Goal: Find specific fact: Find specific page/section

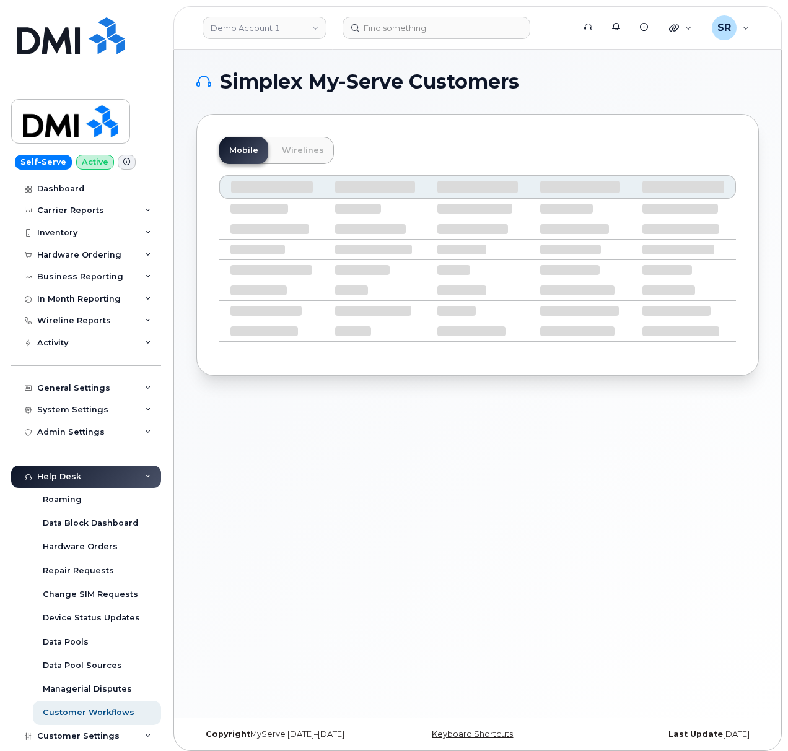
click at [426, 15] on header "Demo Account 1 Support Alerts Knowledge Base Quicklinks Suspend / Cancel Device…" at bounding box center [477, 27] width 608 height 43
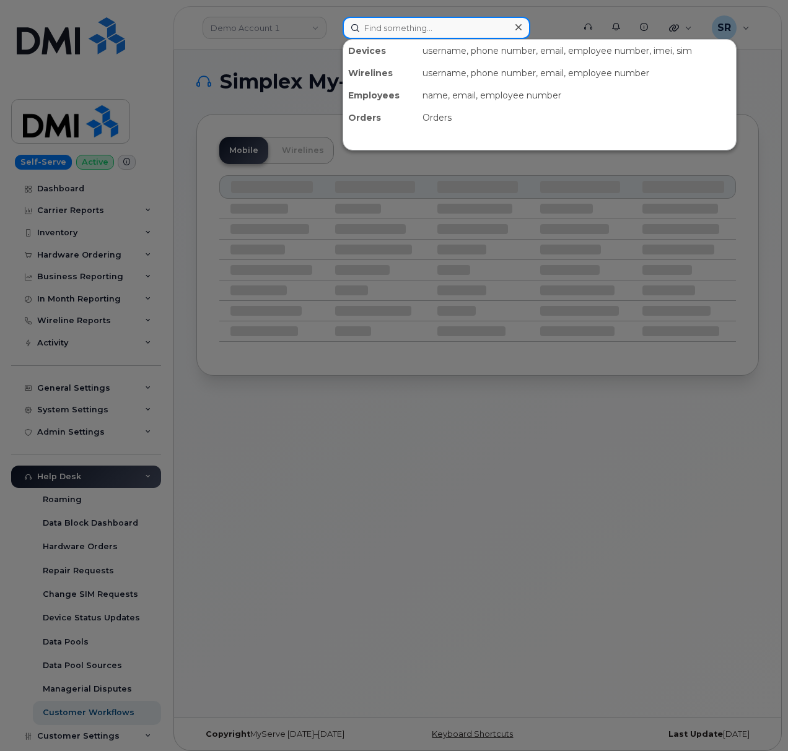
click at [426, 21] on input at bounding box center [437, 28] width 188 height 22
paste input "4053681079"
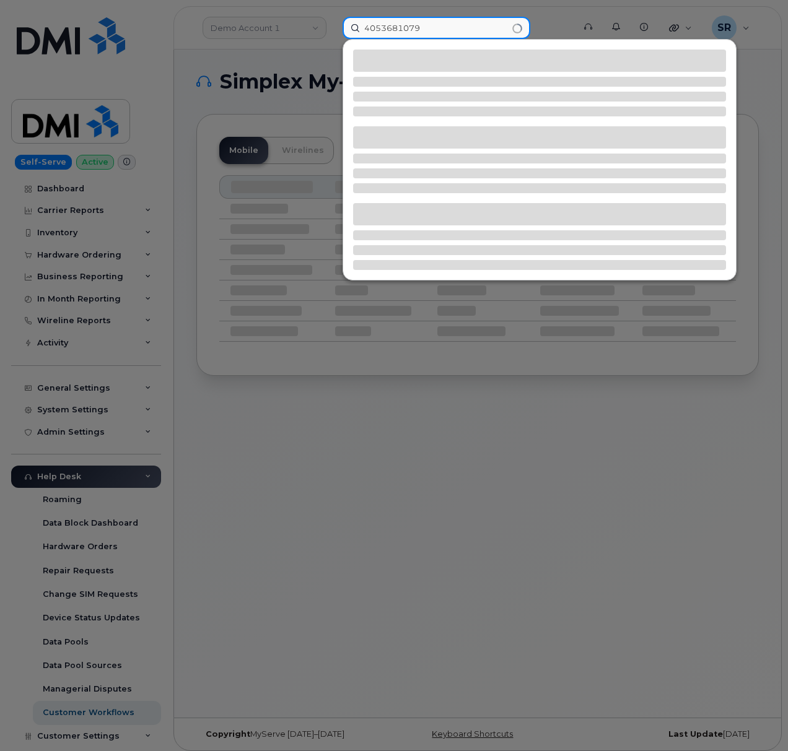
type input "4053681079"
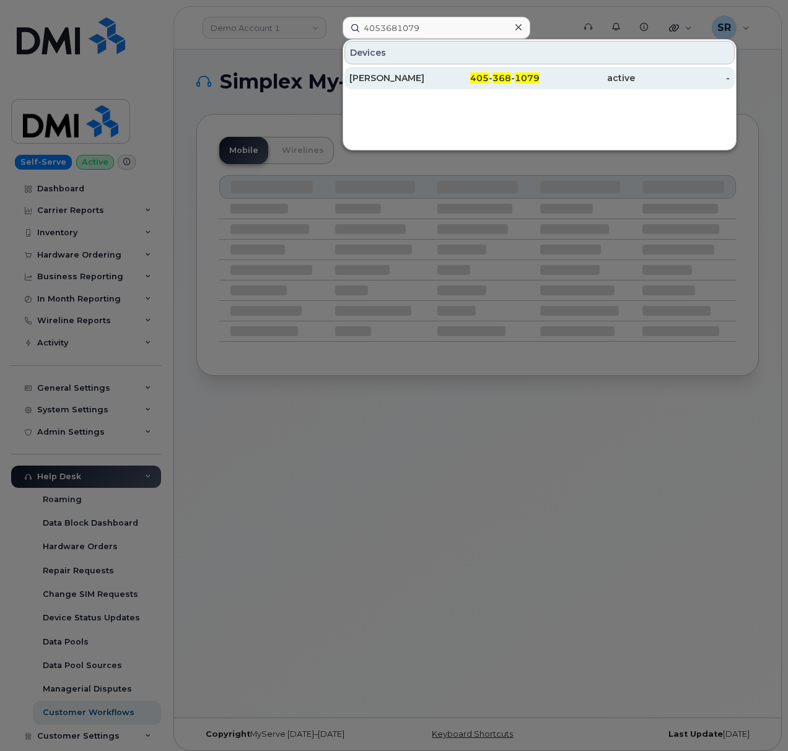
click at [469, 80] on div "405 - 368 - 1079" at bounding box center [492, 78] width 95 height 12
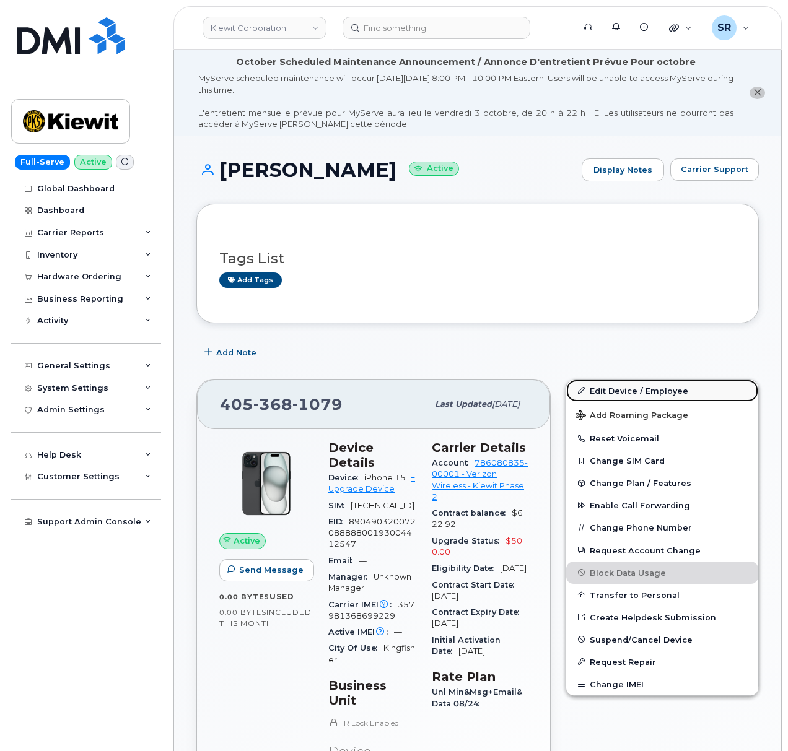
click at [630, 392] on link "Edit Device / Employee" at bounding box center [662, 391] width 192 height 22
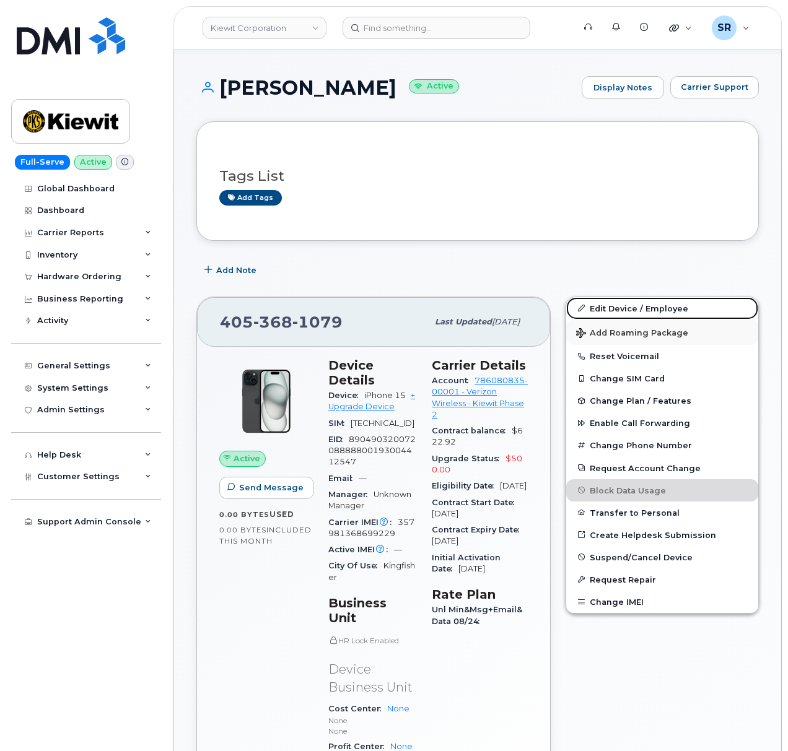
scroll to position [41, 0]
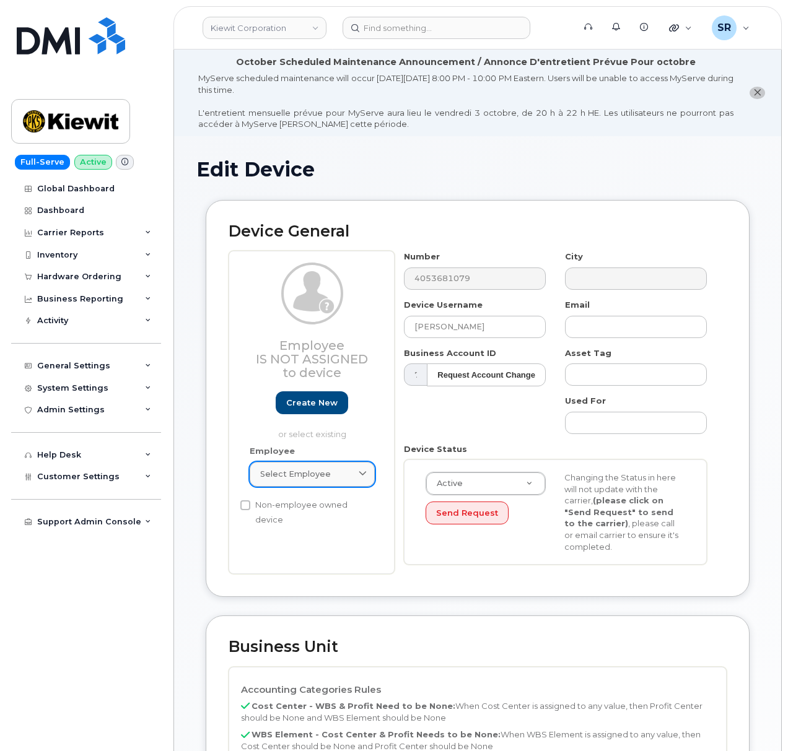
click at [347, 478] on div "Select employee" at bounding box center [312, 474] width 104 height 12
click at [300, 510] on input "text" at bounding box center [312, 505] width 109 height 20
paste input "Charles Speiser"
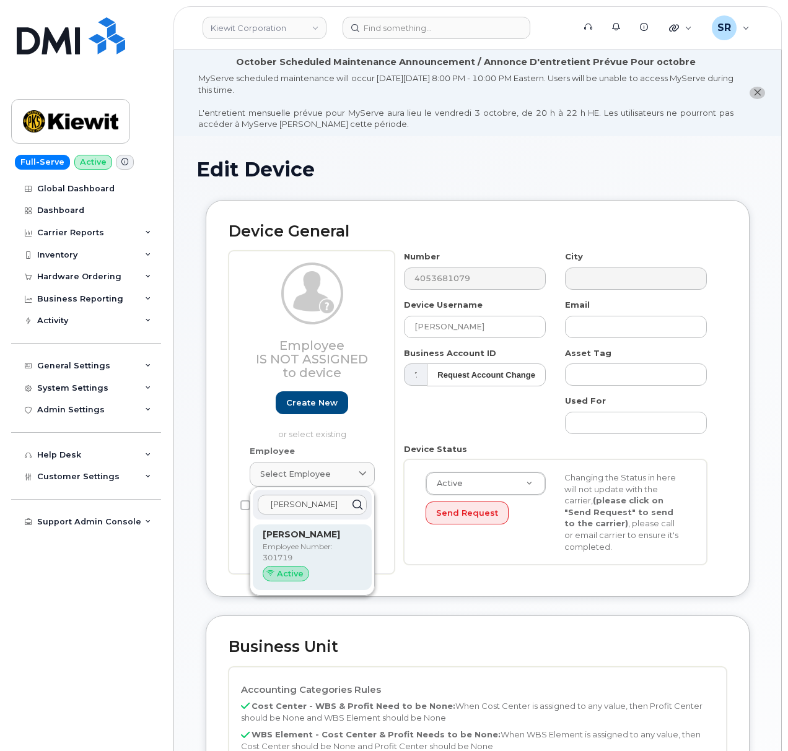
type input "Charles Speiser"
click at [333, 558] on p "Employee Number: 301719" at bounding box center [312, 552] width 99 height 22
type input "301719"
type input "Charles Speiser"
type input "charles.speiser@kiewit.com"
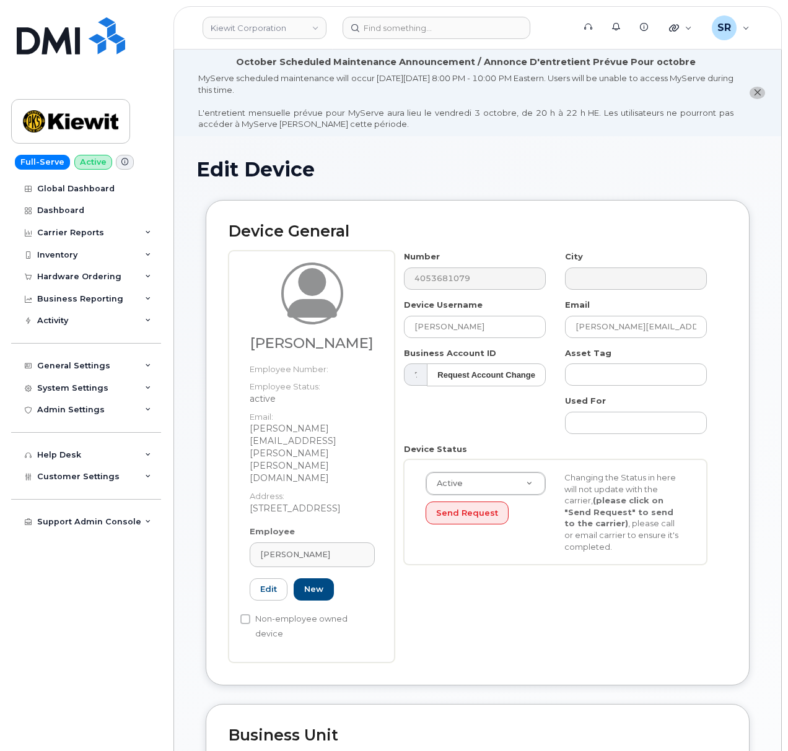
click at [375, 455] on div "Charles Speiser Employee Number: Employee Status: active Email: CHARLES.SPEISER…" at bounding box center [312, 394] width 144 height 263
click at [477, 408] on div "Number 4053681079 City Device Username Charles Speiser Email charles.speiser@ki…" at bounding box center [556, 412] width 322 height 323
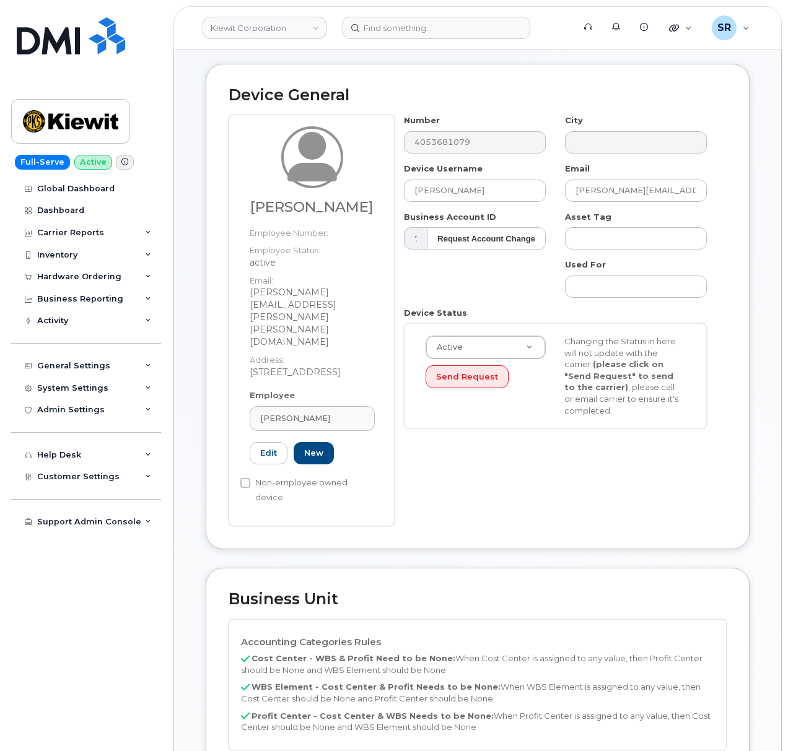
scroll to position [165, 0]
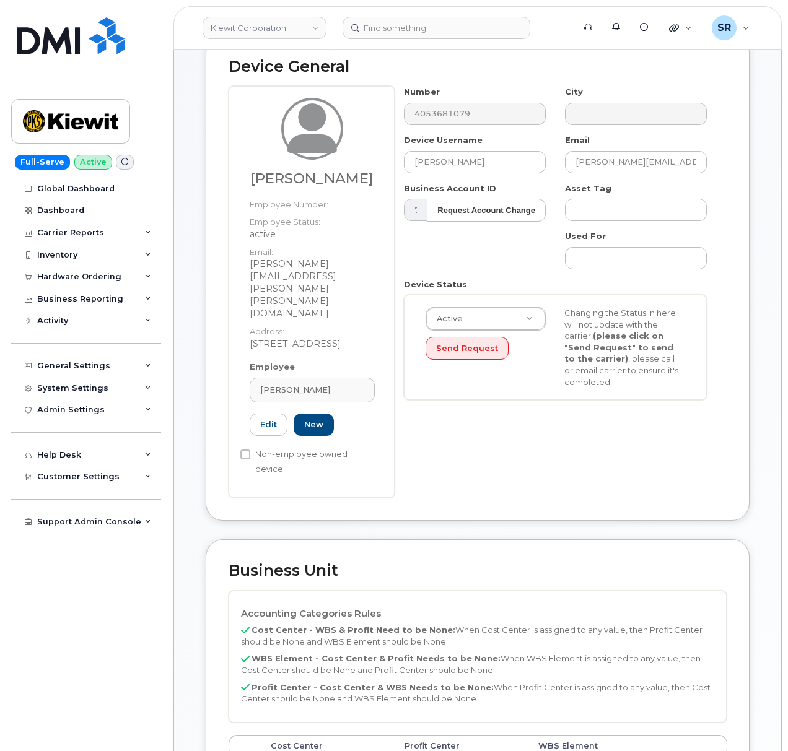
click at [491, 427] on div "Number 4053681079 City Device Username Charles Speiser Email charles.speiser@ki…" at bounding box center [561, 292] width 332 height 412
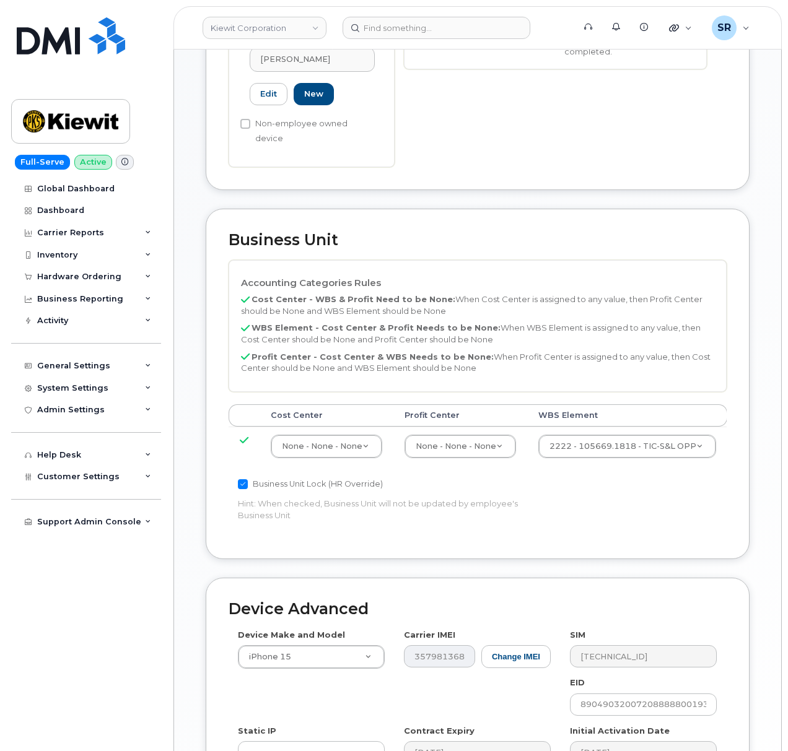
scroll to position [578, 0]
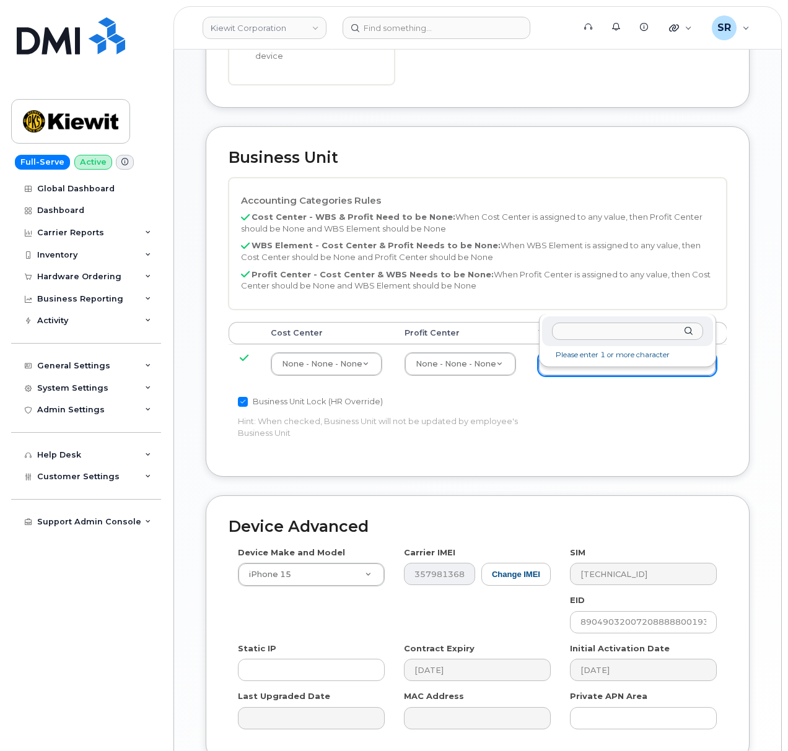
drag, startPoint x: 700, startPoint y: 301, endPoint x: 707, endPoint y: 298, distance: 7.5
click at [627, 367] on div "Accounting Categories Rules Cost Center - WBS & Profit Need to be None: When Co…" at bounding box center [478, 316] width 498 height 276
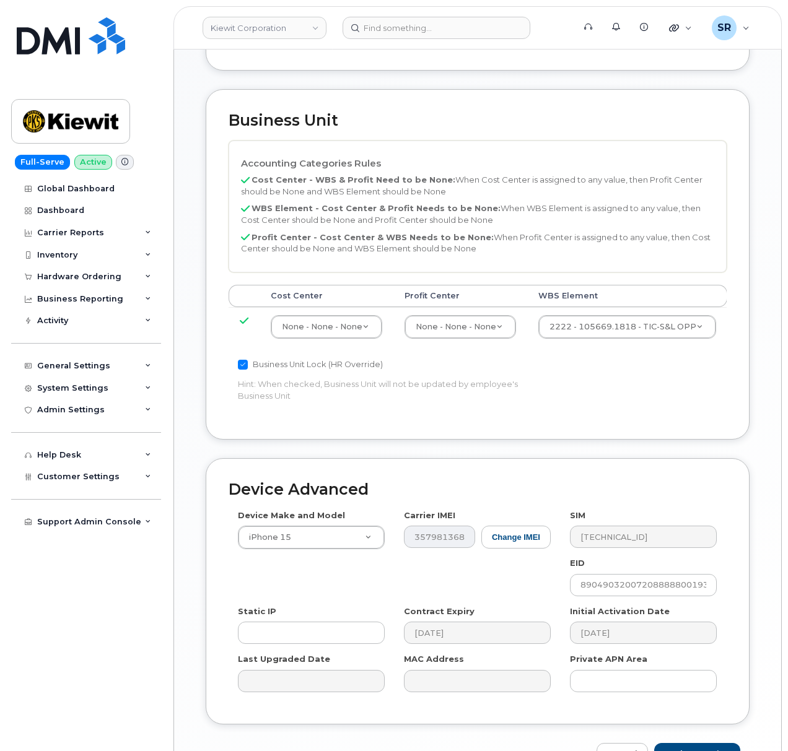
scroll to position [634, 0]
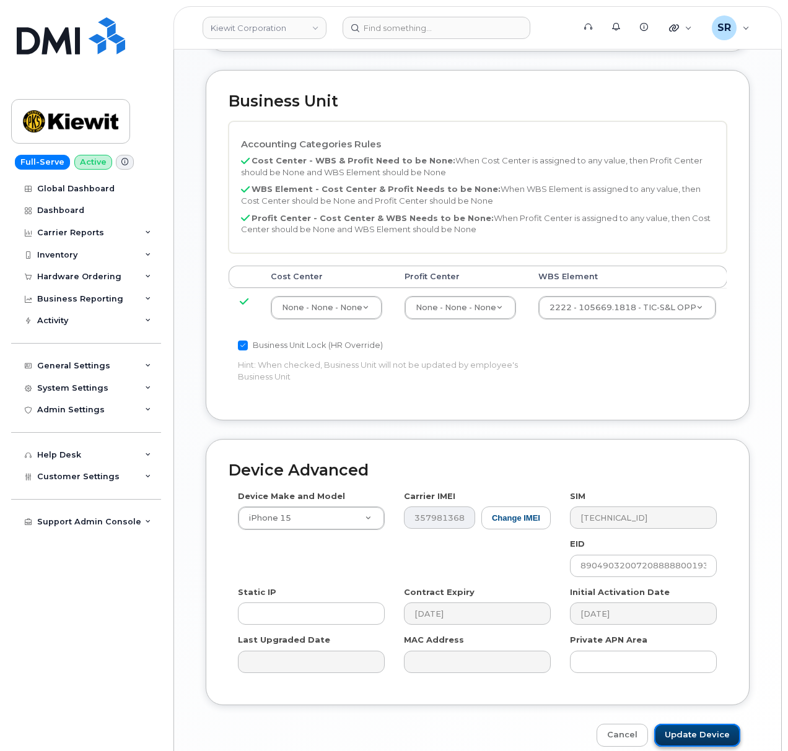
click at [694, 724] on input "Update Device" at bounding box center [697, 735] width 86 height 23
type input "Saving..."
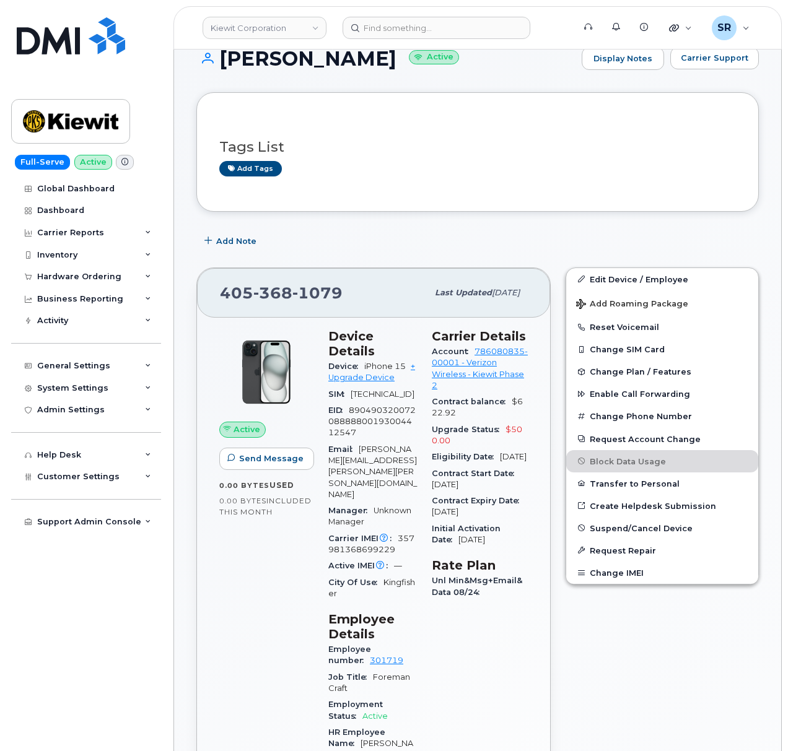
scroll to position [82, 0]
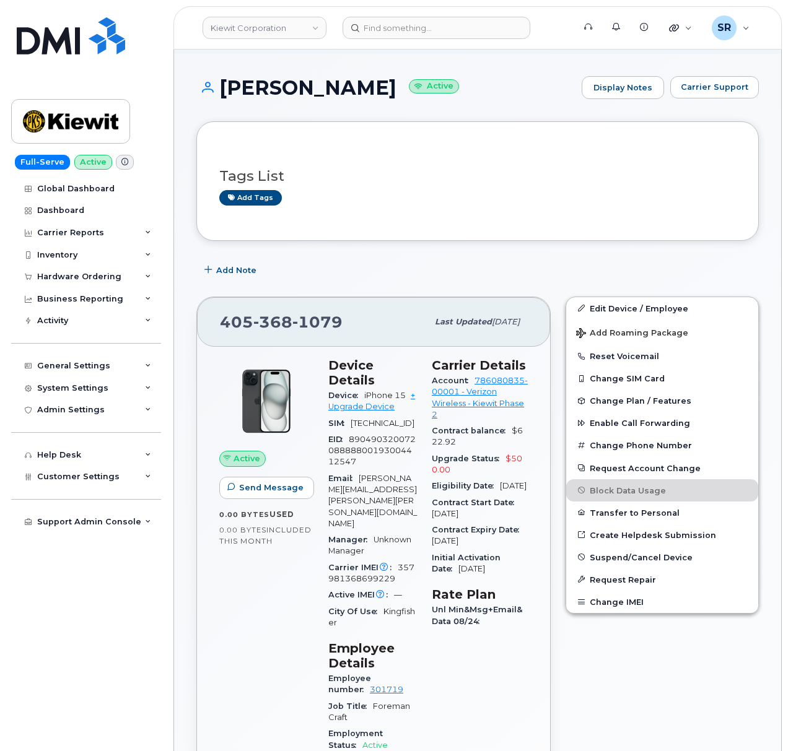
click at [533, 268] on div "Add Note" at bounding box center [477, 271] width 562 height 22
drag, startPoint x: 341, startPoint y: 322, endPoint x: 216, endPoint y: 330, distance: 124.8
click at [216, 330] on div "405 368 1079 Last updated Oct 02, 2025" at bounding box center [373, 322] width 353 height 50
click at [362, 282] on div "Add Note" at bounding box center [477, 271] width 562 height 22
drag, startPoint x: 339, startPoint y: 316, endPoint x: 214, endPoint y: 321, distance: 125.8
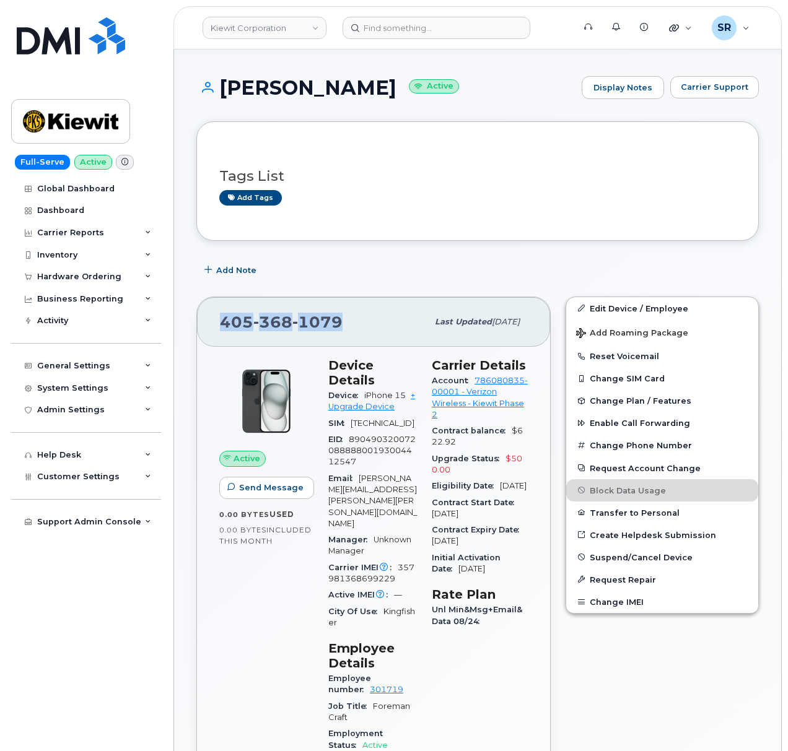
click at [214, 321] on div "405 368 1079 Last updated Oct 02, 2025" at bounding box center [373, 322] width 353 height 50
click at [364, 292] on div "405 368 1079 Last updated Oct 02, 2025 Active Send Message 0.00 Bytes  used 0.0…" at bounding box center [373, 736] width 369 height 894
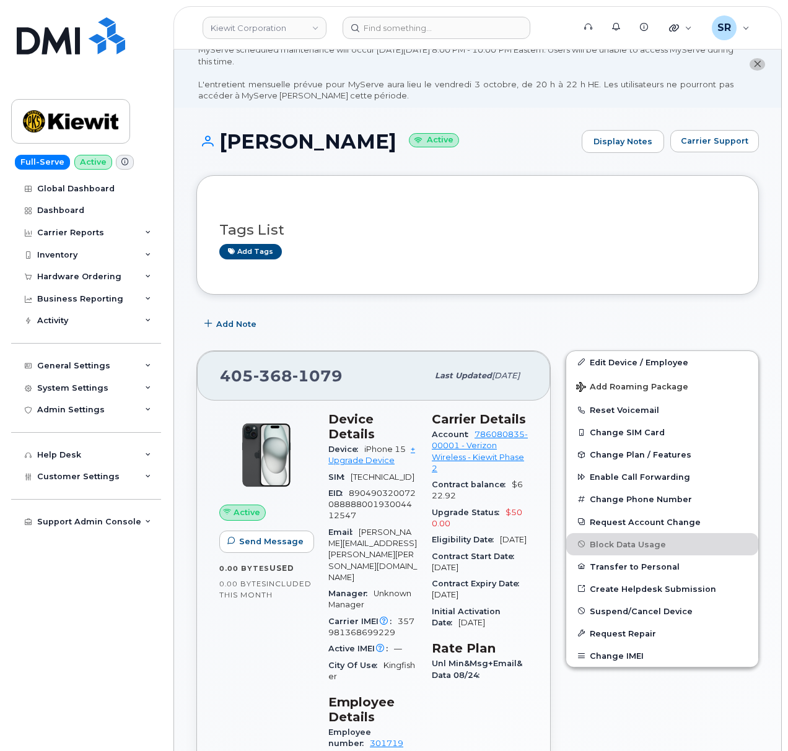
scroll to position [0, 0]
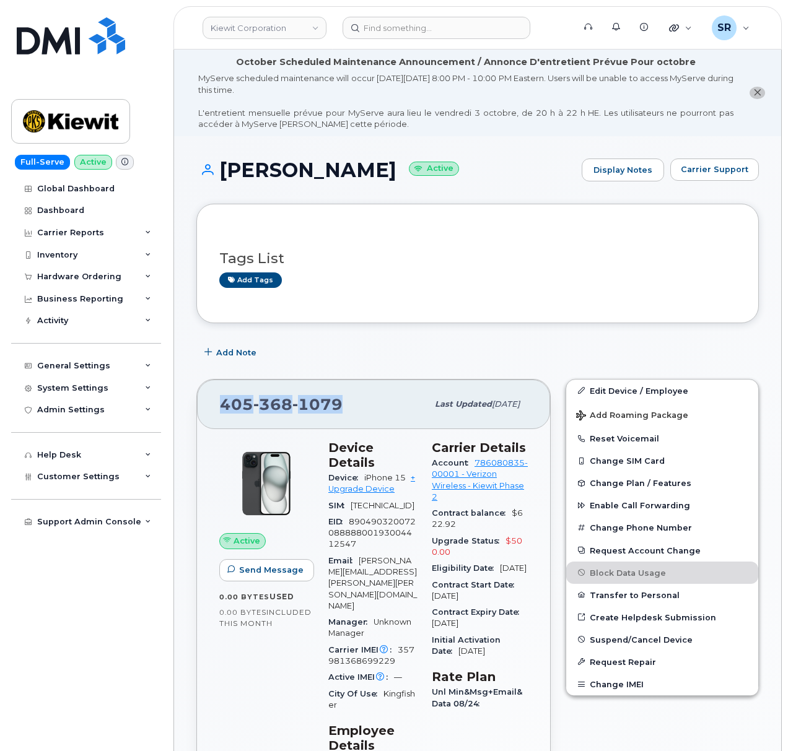
drag, startPoint x: 341, startPoint y: 404, endPoint x: 206, endPoint y: 402, distance: 134.4
click at [206, 402] on div "405 368 1079 Last updated Oct 02, 2025" at bounding box center [373, 405] width 353 height 50
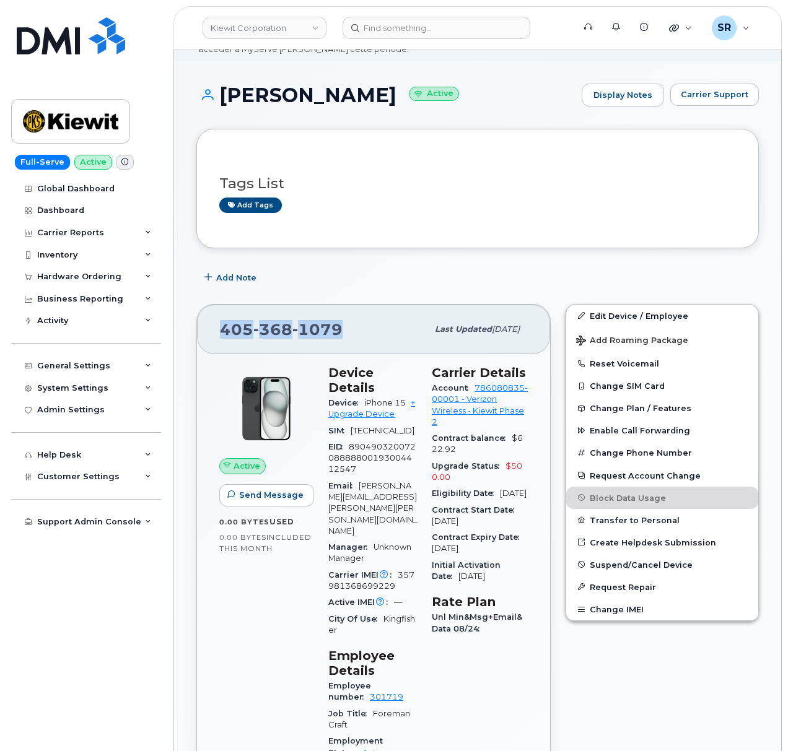
scroll to position [165, 0]
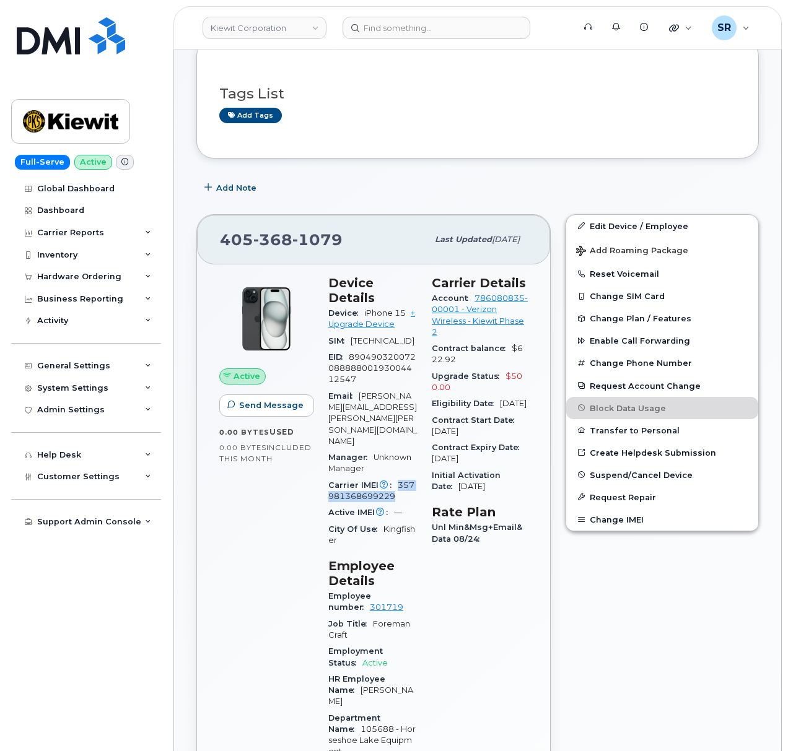
drag, startPoint x: 397, startPoint y: 478, endPoint x: 397, endPoint y: 466, distance: 12.4
click at [397, 478] on div "Carrier IMEI Carrier IMEI is reported during the last billing cycle or change o…" at bounding box center [372, 492] width 89 height 28
copy span "357981368699229"
click at [414, 505] on div "Active IMEI Active IMEI is refreshed daily with a delay of up to 48 hours follo…" at bounding box center [372, 513] width 89 height 16
drag, startPoint x: 400, startPoint y: 477, endPoint x: 392, endPoint y: 463, distance: 15.5
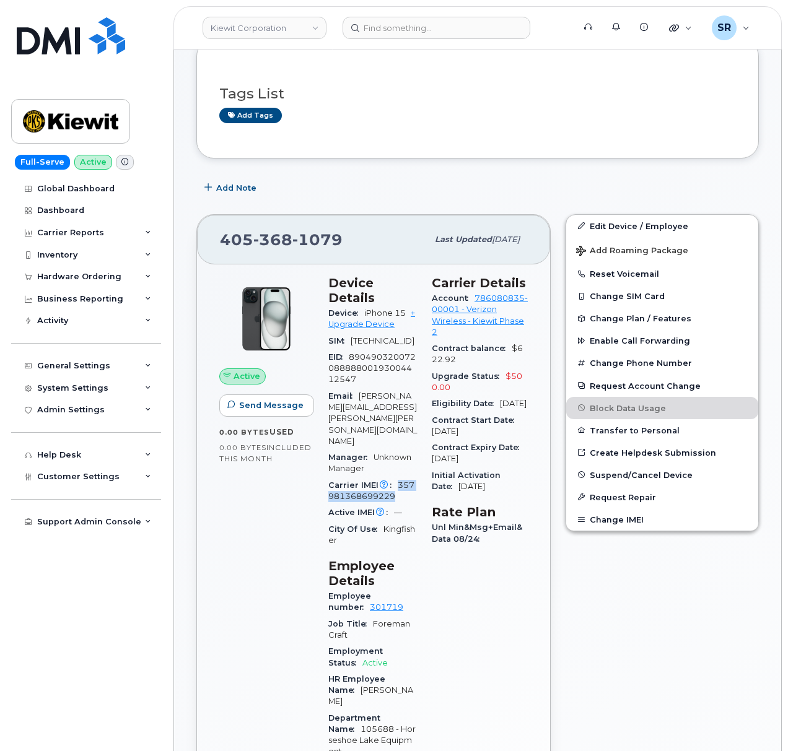
click at [392, 478] on div "Carrier IMEI Carrier IMEI is reported during the last billing cycle or change o…" at bounding box center [372, 492] width 89 height 28
copy span "357981368699229"
drag, startPoint x: 471, startPoint y: 341, endPoint x: 443, endPoint y: 326, distance: 31.0
click at [443, 326] on div "Account 786080835-00001 - Verizon Wireless - Kiewit Phase 2" at bounding box center [480, 315] width 96 height 50
copy link "786080835-00001 - Verizon Wireless - Kiewit Phase 2"
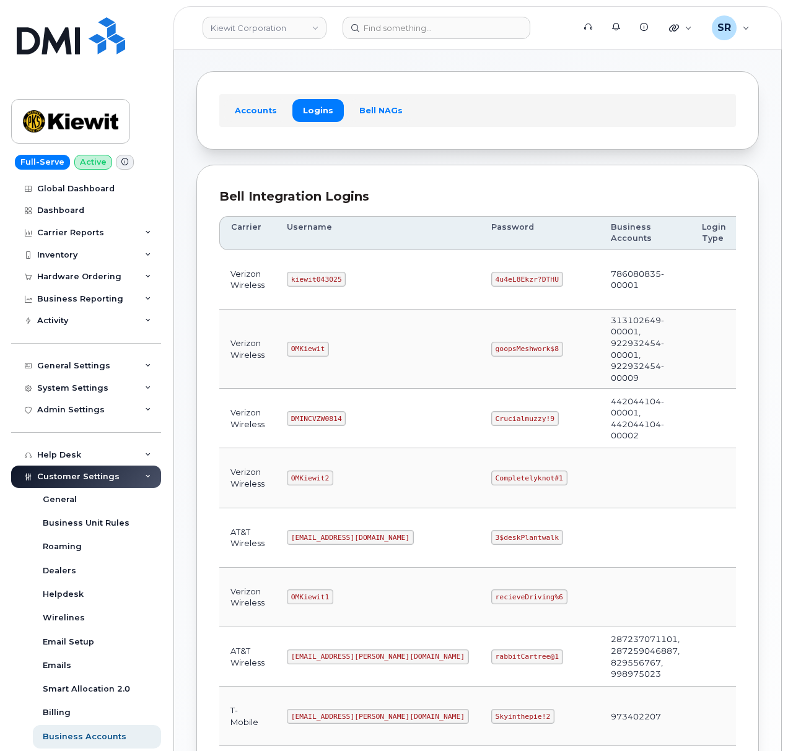
scroll to position [82, 0]
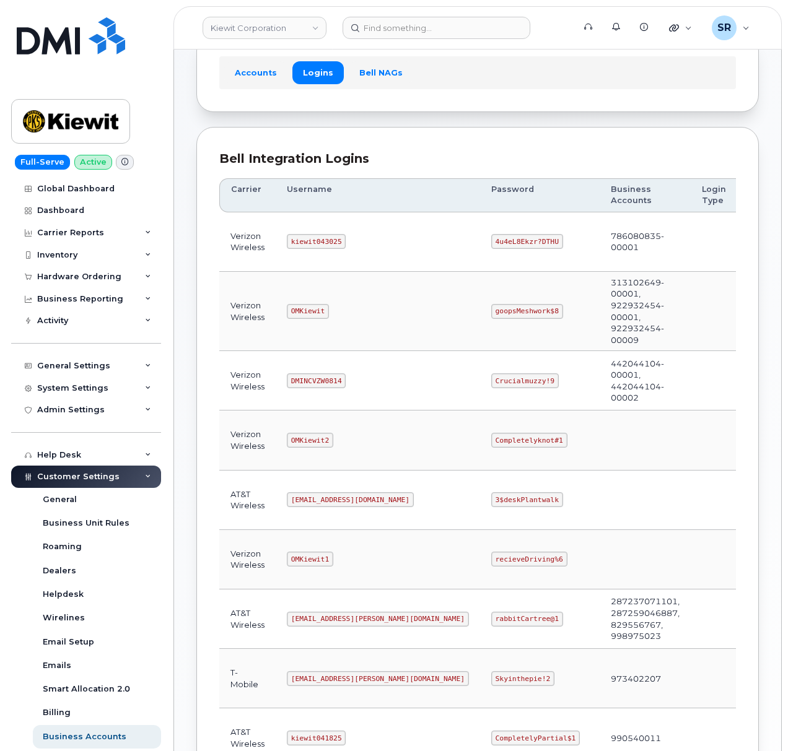
click at [326, 239] on code "kiewit043025" at bounding box center [316, 241] width 59 height 15
click at [323, 242] on code "kiewit043025" at bounding box center [316, 241] width 59 height 15
click at [311, 237] on code "kiewit043025" at bounding box center [316, 241] width 59 height 15
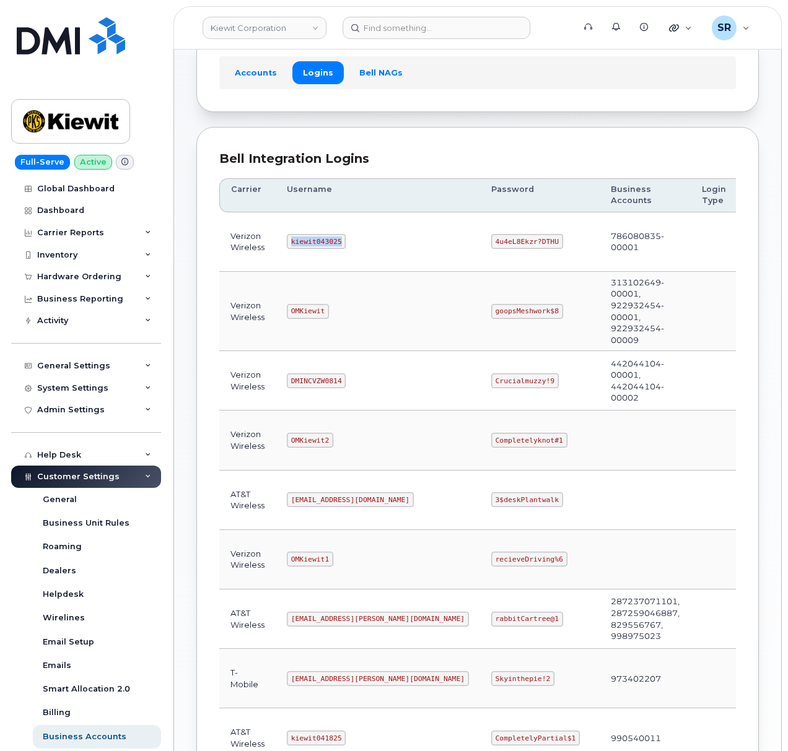
click at [313, 240] on code "kiewit043025" at bounding box center [316, 241] width 59 height 15
click at [315, 244] on code "kiewit043025" at bounding box center [316, 241] width 59 height 15
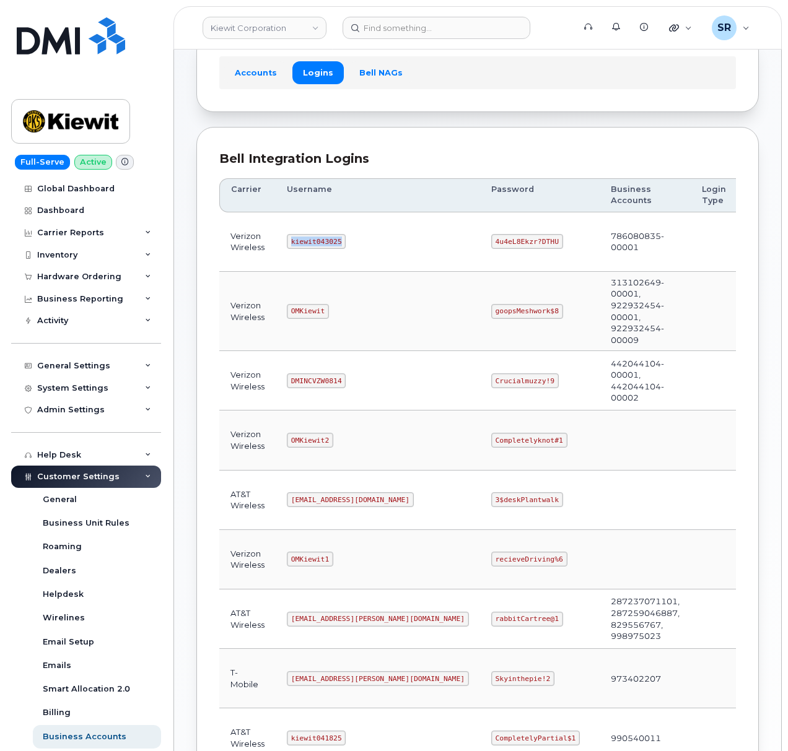
copy code "kiewit043025"
click at [491, 245] on code "4u4eL8Ekzr?DTHU" at bounding box center [527, 241] width 72 height 15
copy code "4u4eL8Ekzr?DTHU"
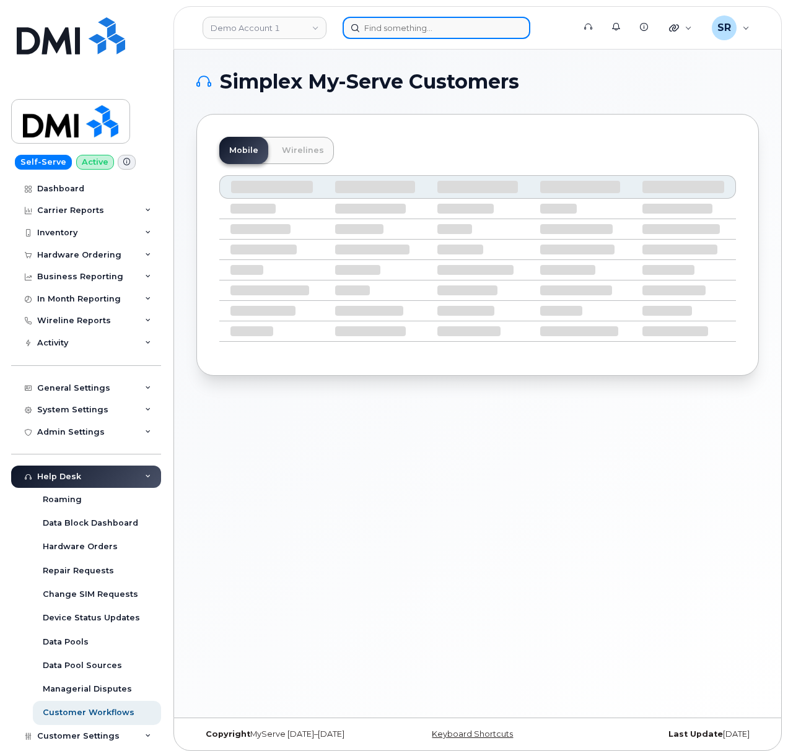
click at [447, 30] on input at bounding box center [437, 28] width 188 height 22
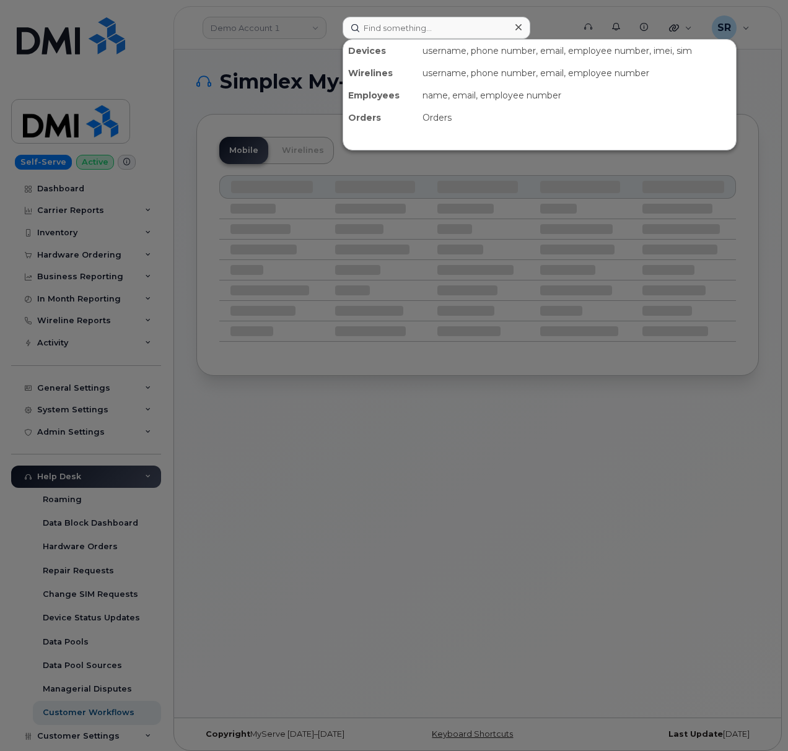
click at [521, 419] on div at bounding box center [394, 375] width 788 height 751
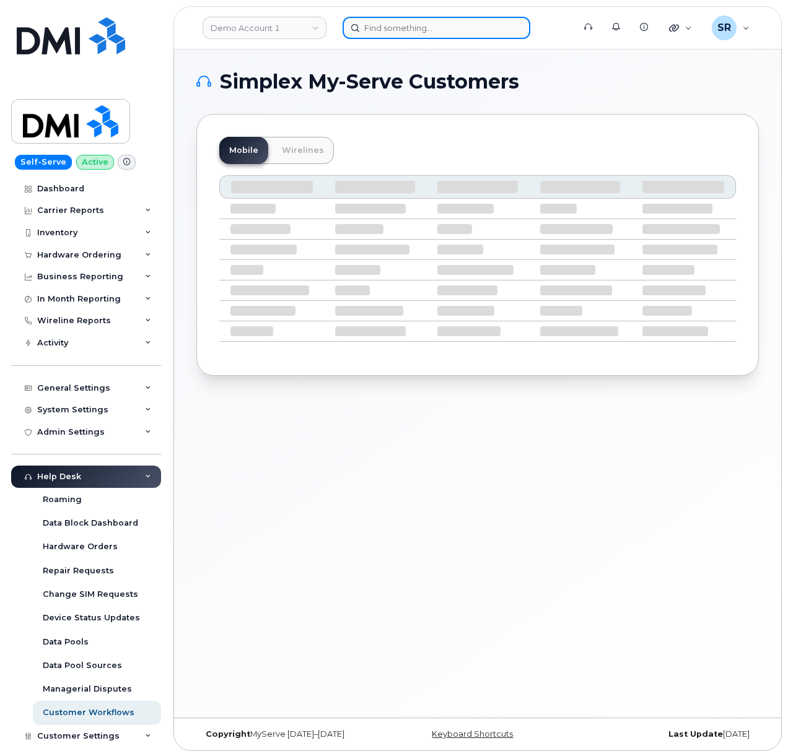
click at [464, 26] on input at bounding box center [437, 28] width 188 height 22
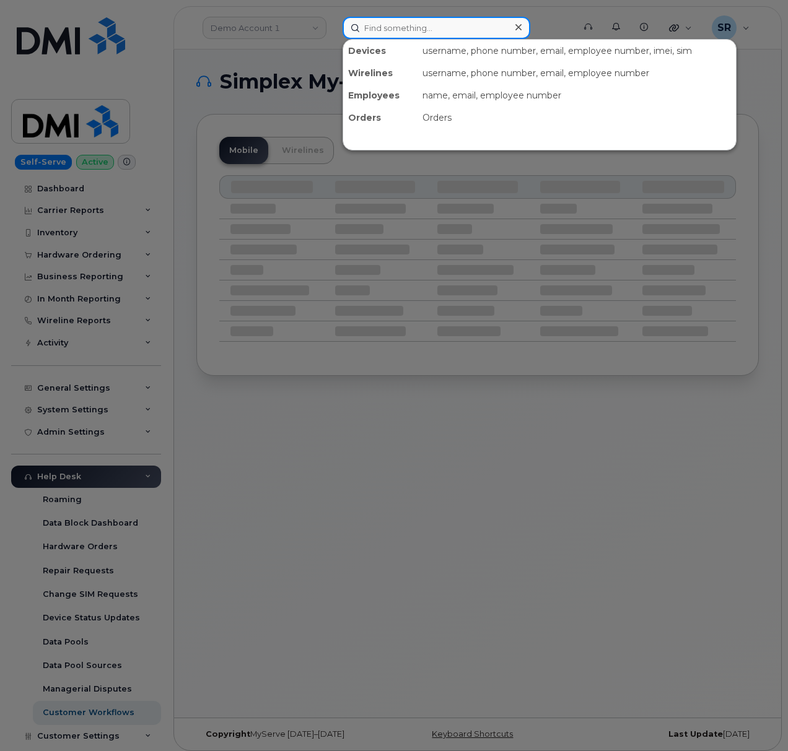
paste input "8048130042"
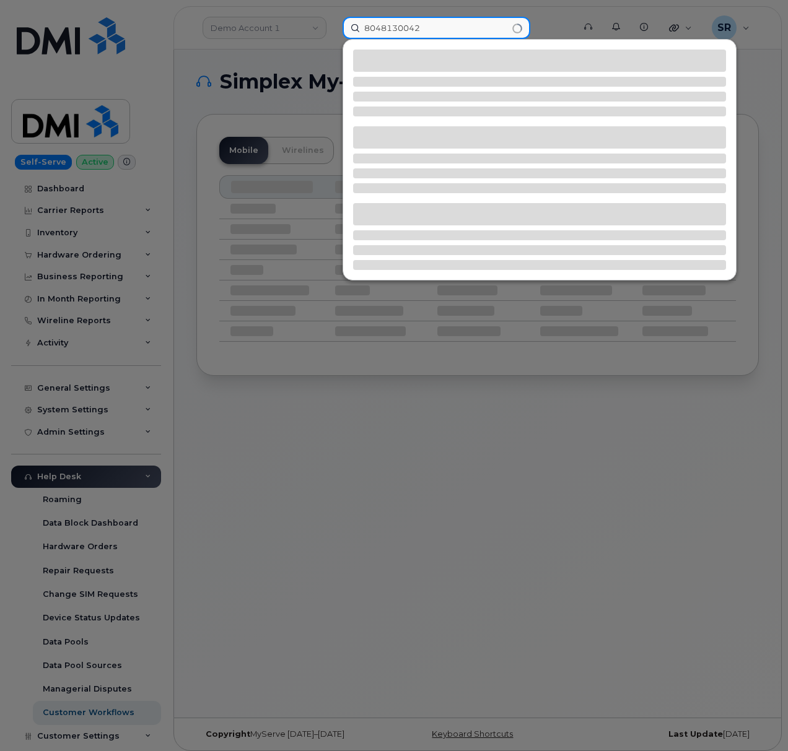
type input "8048130042"
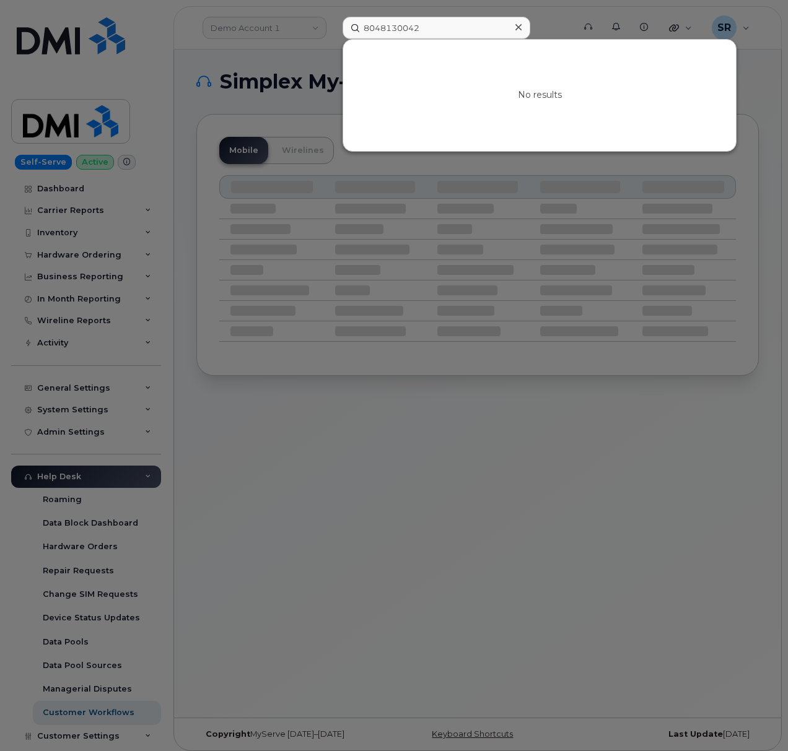
click at [517, 28] on icon at bounding box center [518, 27] width 6 height 6
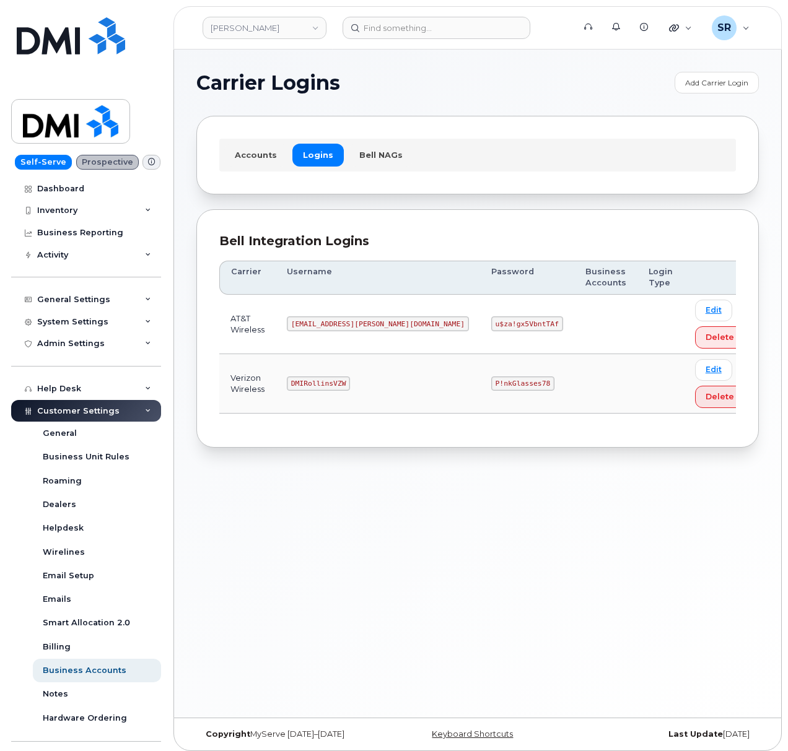
click at [333, 390] on code "DMIRollinsVZW" at bounding box center [318, 384] width 63 height 15
click at [334, 386] on code "DMIRollinsVZW" at bounding box center [318, 384] width 63 height 15
copy code "DMIRollinsVZW"
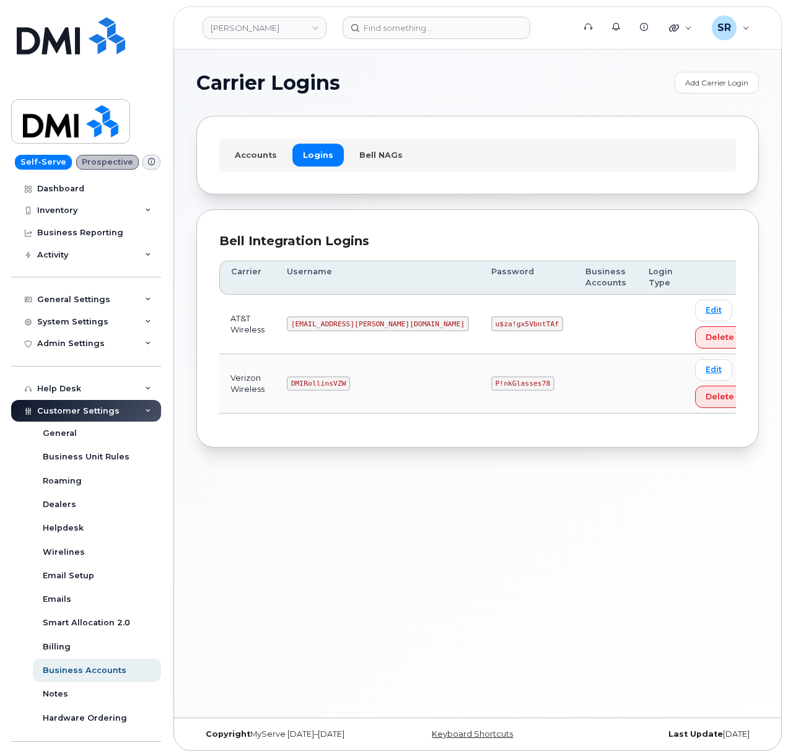
click at [491, 382] on code "P!nkGlasses78" at bounding box center [522, 384] width 63 height 15
copy code "P!nkGlasses78"
